Goal: Transaction & Acquisition: Purchase product/service

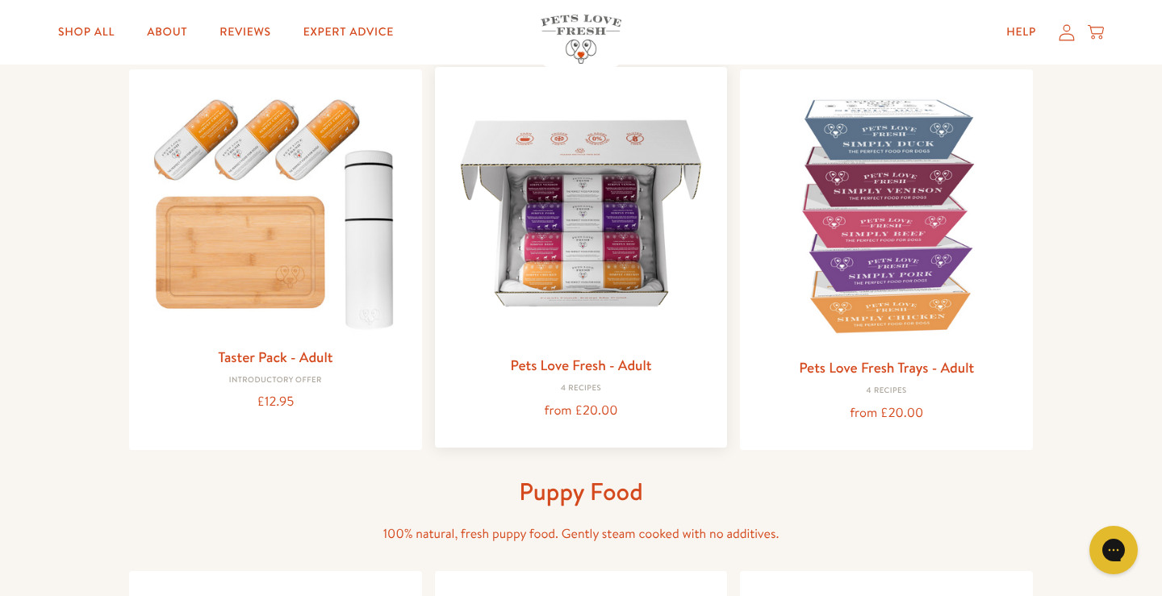
scroll to position [174, 0]
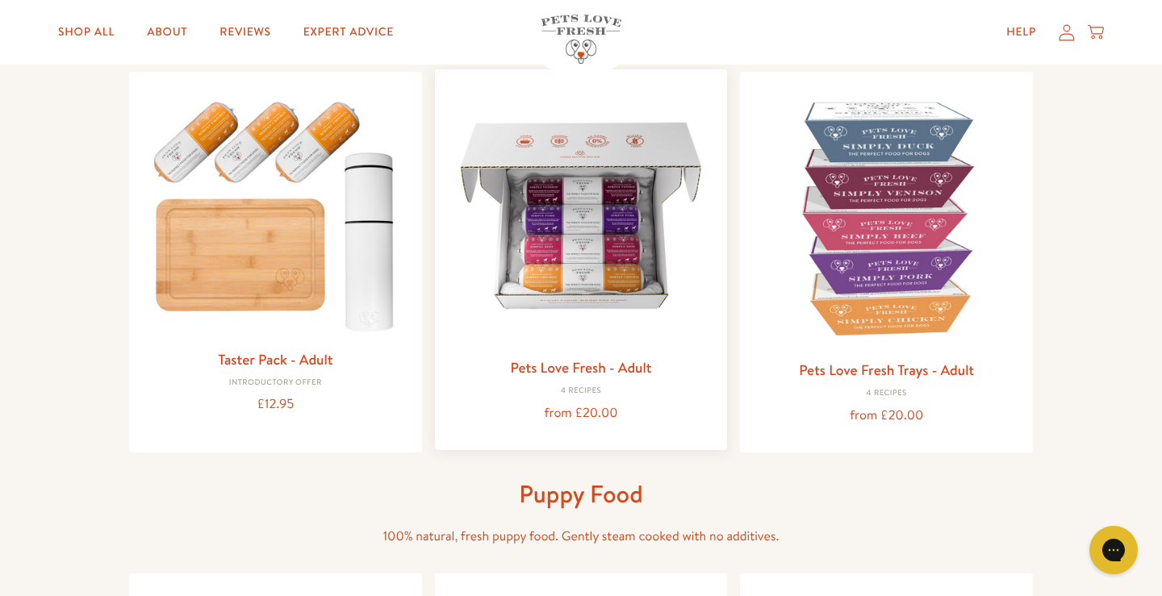
click at [593, 251] on img at bounding box center [581, 215] width 267 height 267
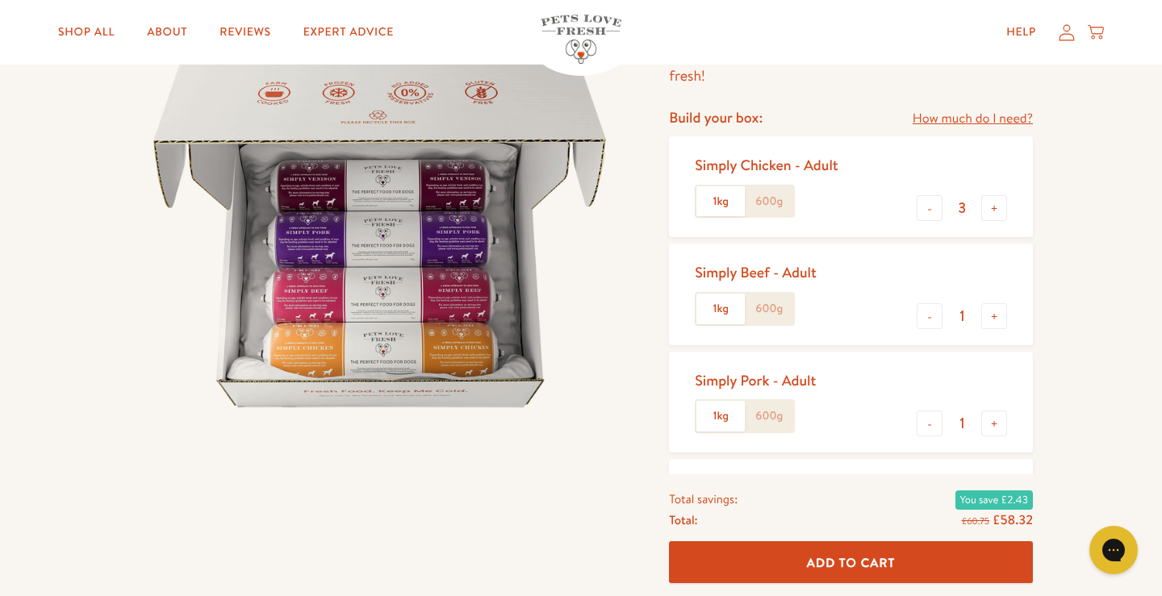
click at [775, 203] on label "600g" at bounding box center [769, 201] width 48 height 31
click at [0, 0] on input "600g" at bounding box center [0, 0] width 0 height 0
click at [996, 209] on button "+" at bounding box center [994, 208] width 26 height 26
click at [996, 210] on button "+" at bounding box center [994, 208] width 26 height 26
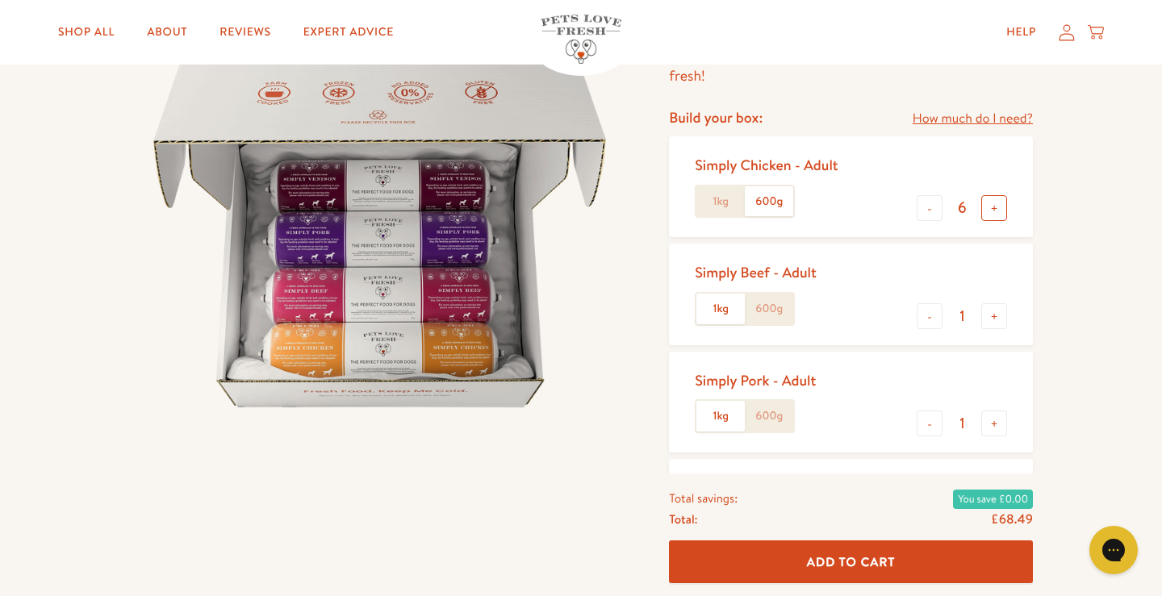
click at [996, 210] on button "+" at bounding box center [994, 208] width 26 height 26
type input "10"
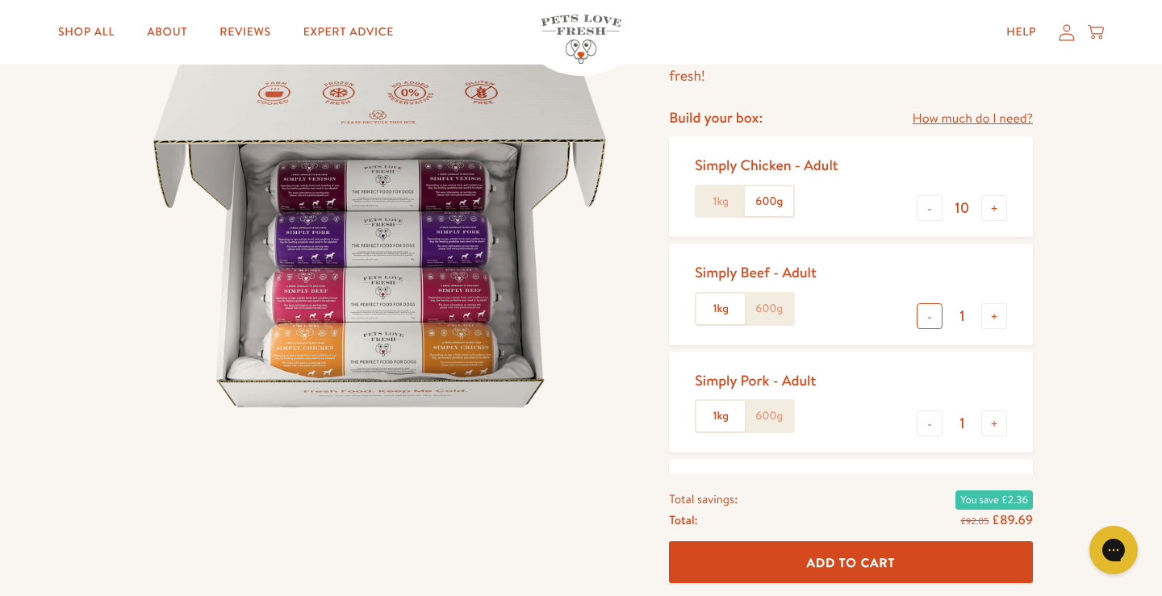
click at [933, 317] on button "-" at bounding box center [930, 316] width 26 height 26
type input "0"
click at [929, 426] on button "-" at bounding box center [930, 424] width 26 height 26
type input "0"
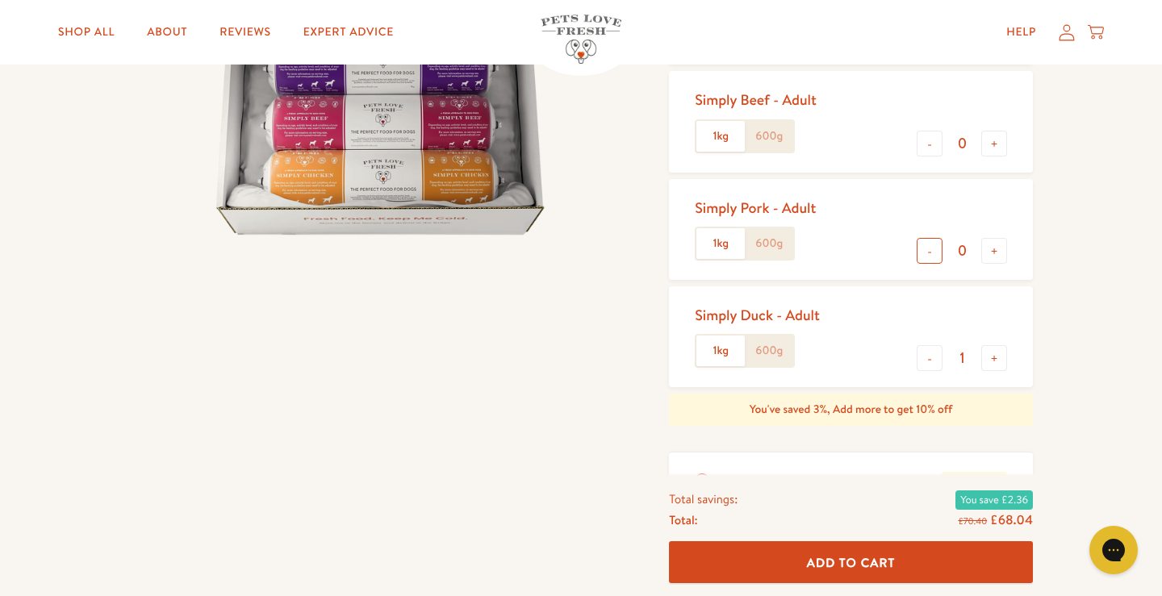
scroll to position [342, 0]
click at [929, 359] on button "-" at bounding box center [930, 358] width 26 height 26
type input "0"
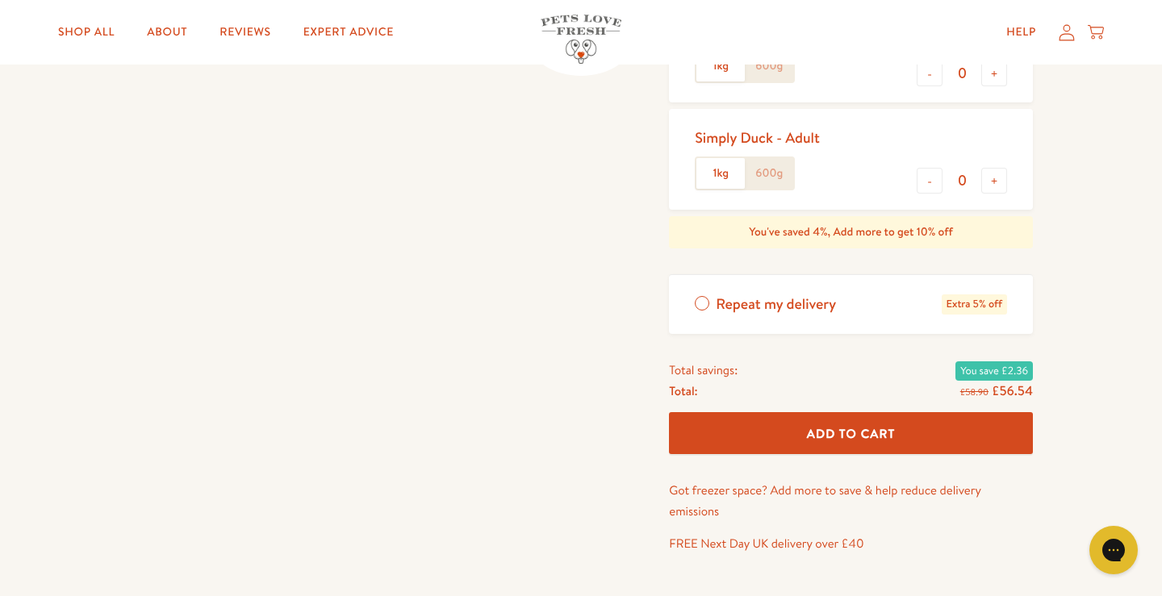
scroll to position [520, 0]
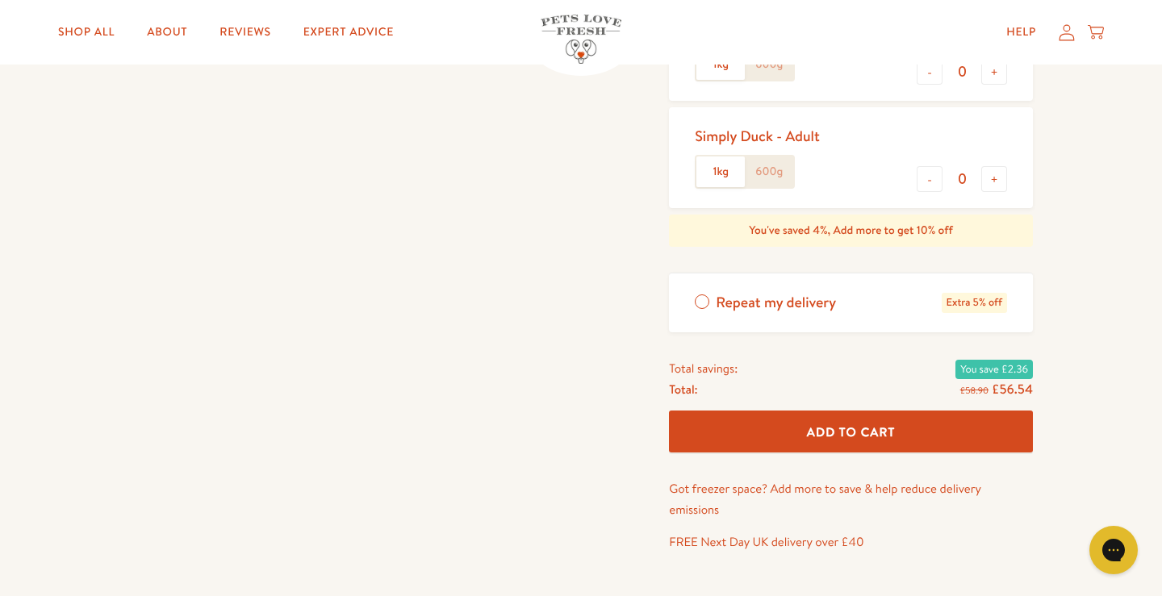
click at [836, 432] on span "Add To Cart" at bounding box center [851, 432] width 89 height 17
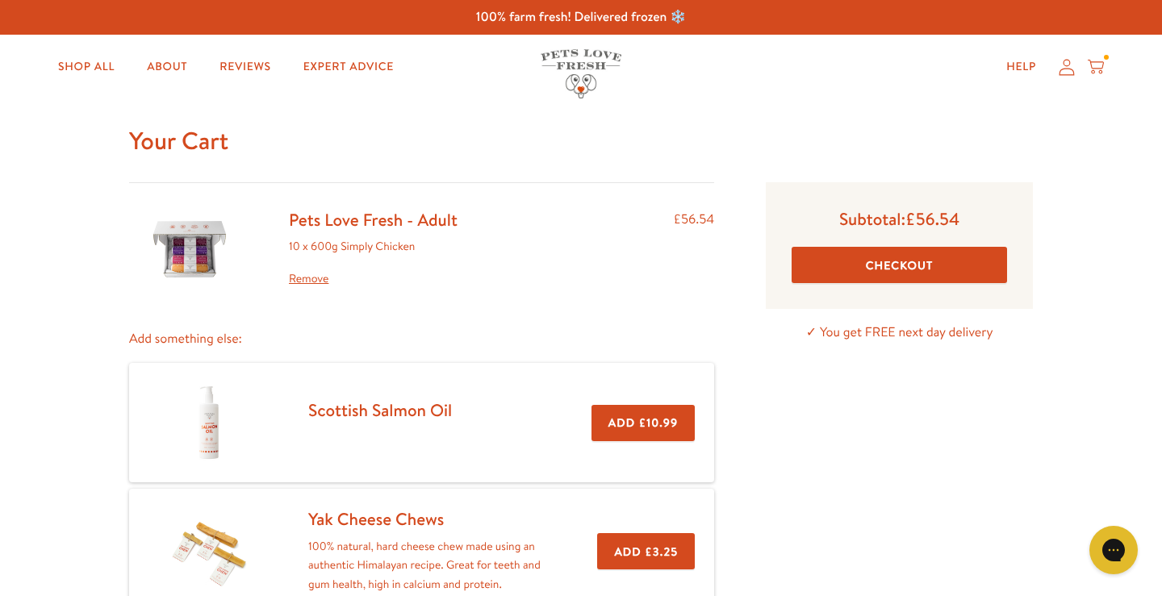
click at [885, 261] on button "Checkout" at bounding box center [898, 265] width 215 height 36
